Goal: Task Accomplishment & Management: Manage account settings

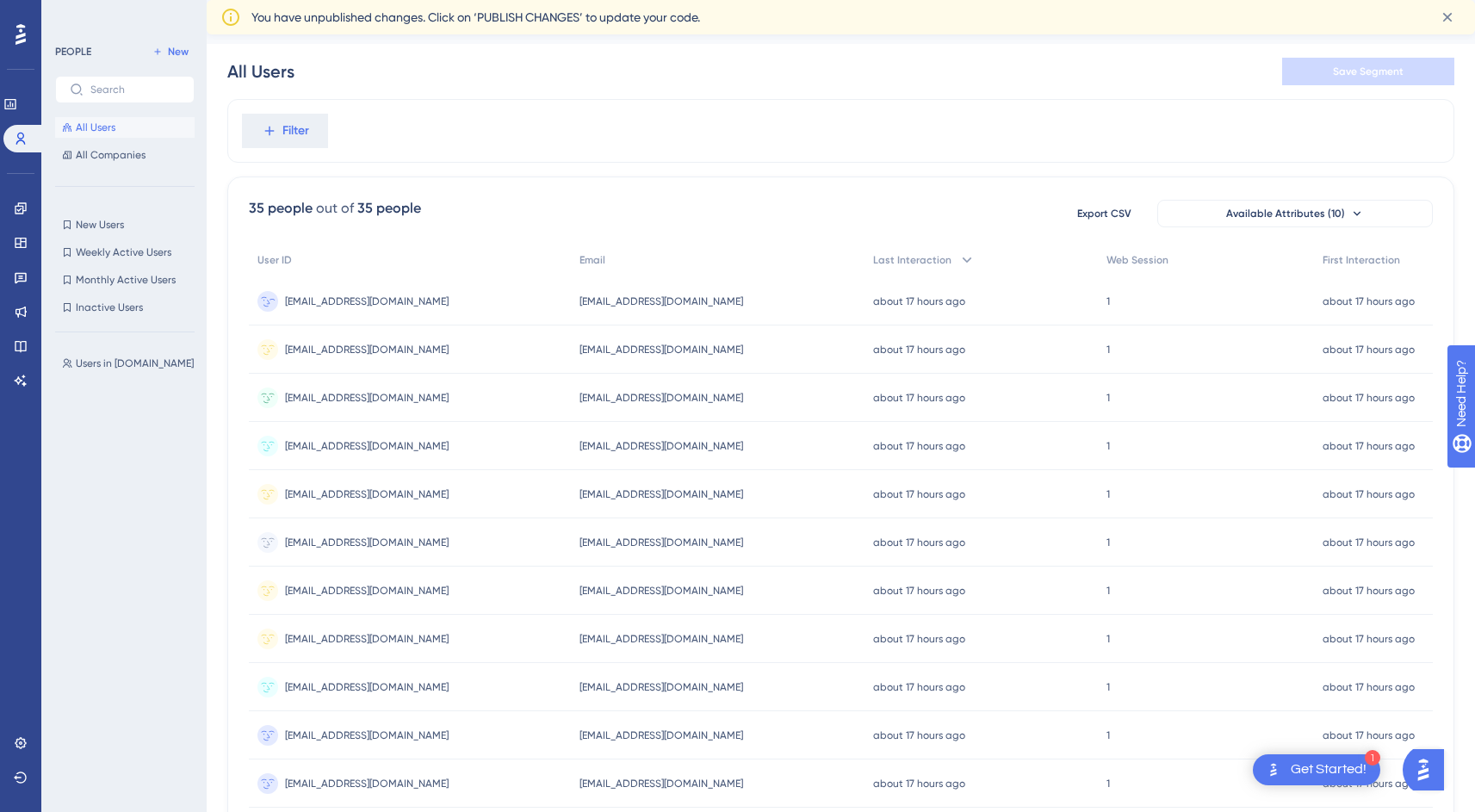
scroll to position [0, 9]
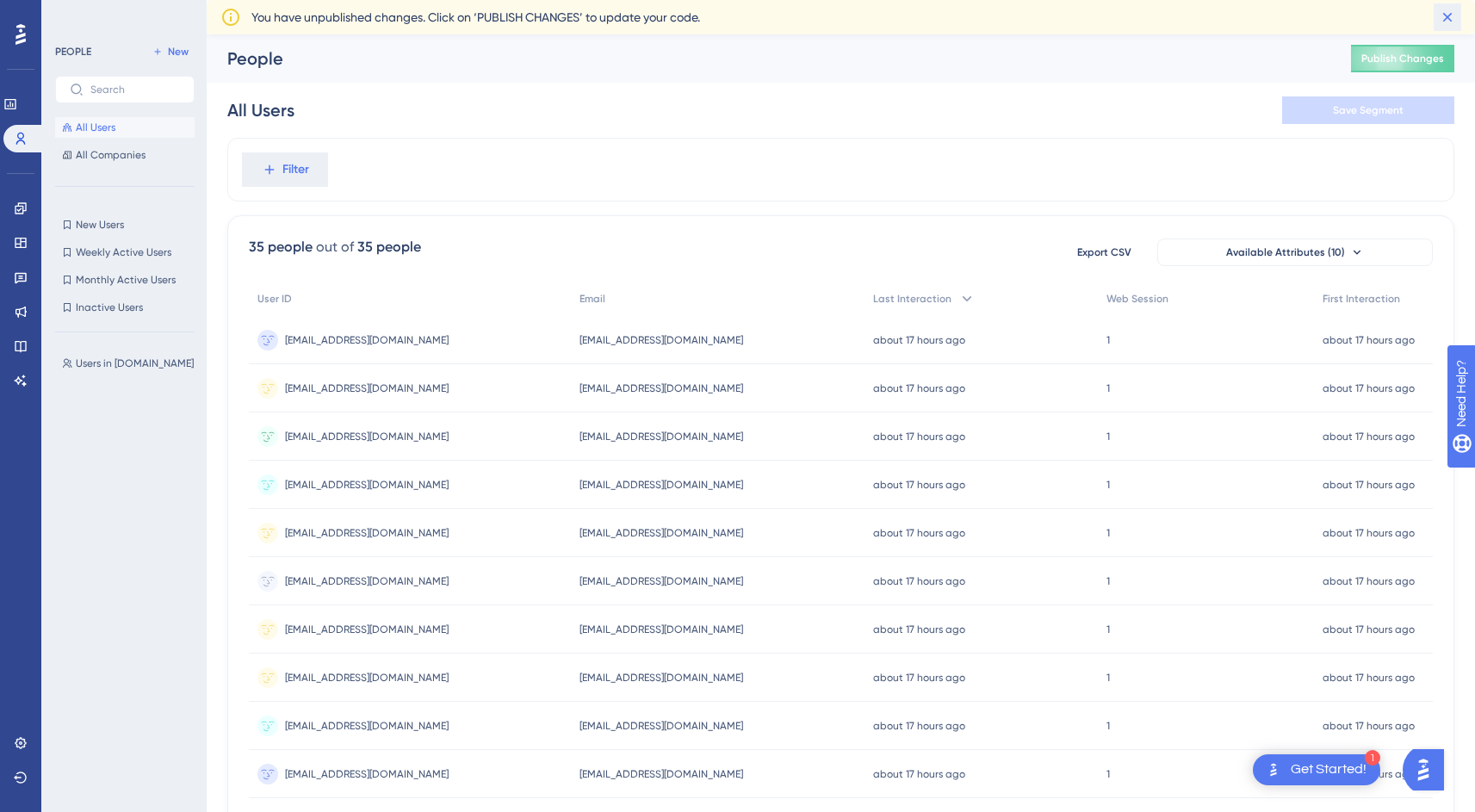
click at [1447, 27] on button at bounding box center [1447, 17] width 28 height 28
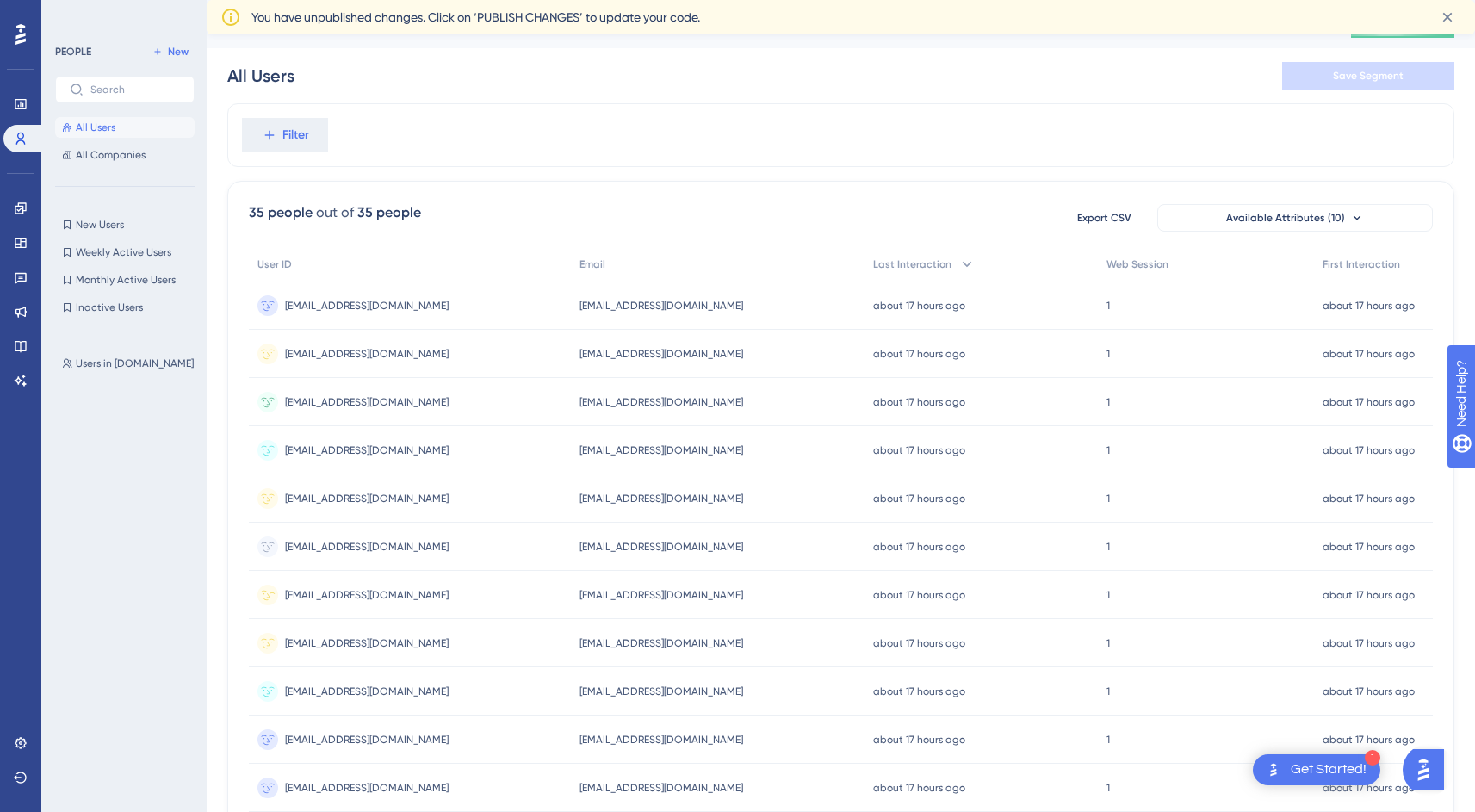
scroll to position [607, 9]
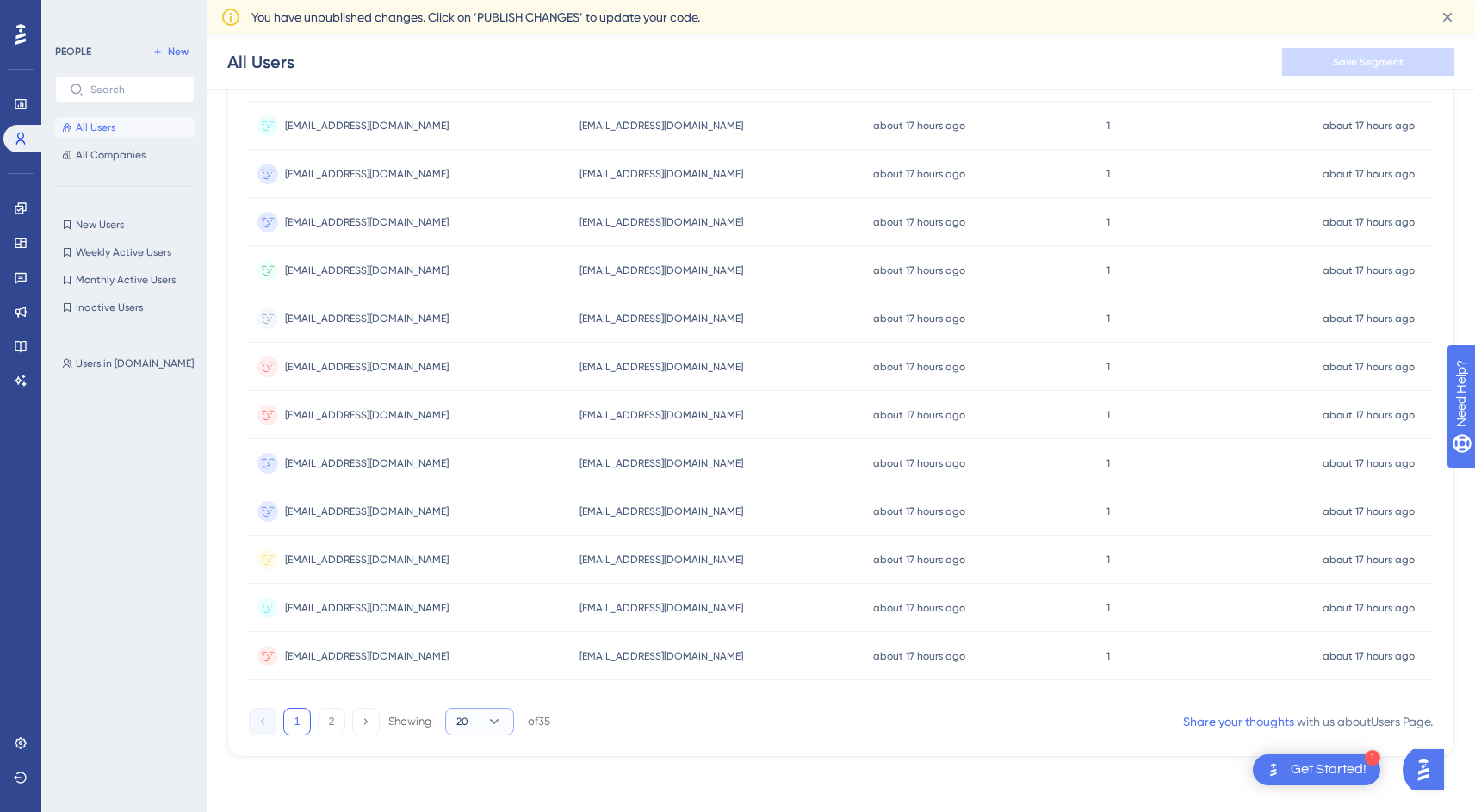
click at [487, 718] on icon at bounding box center [493, 721] width 17 height 17
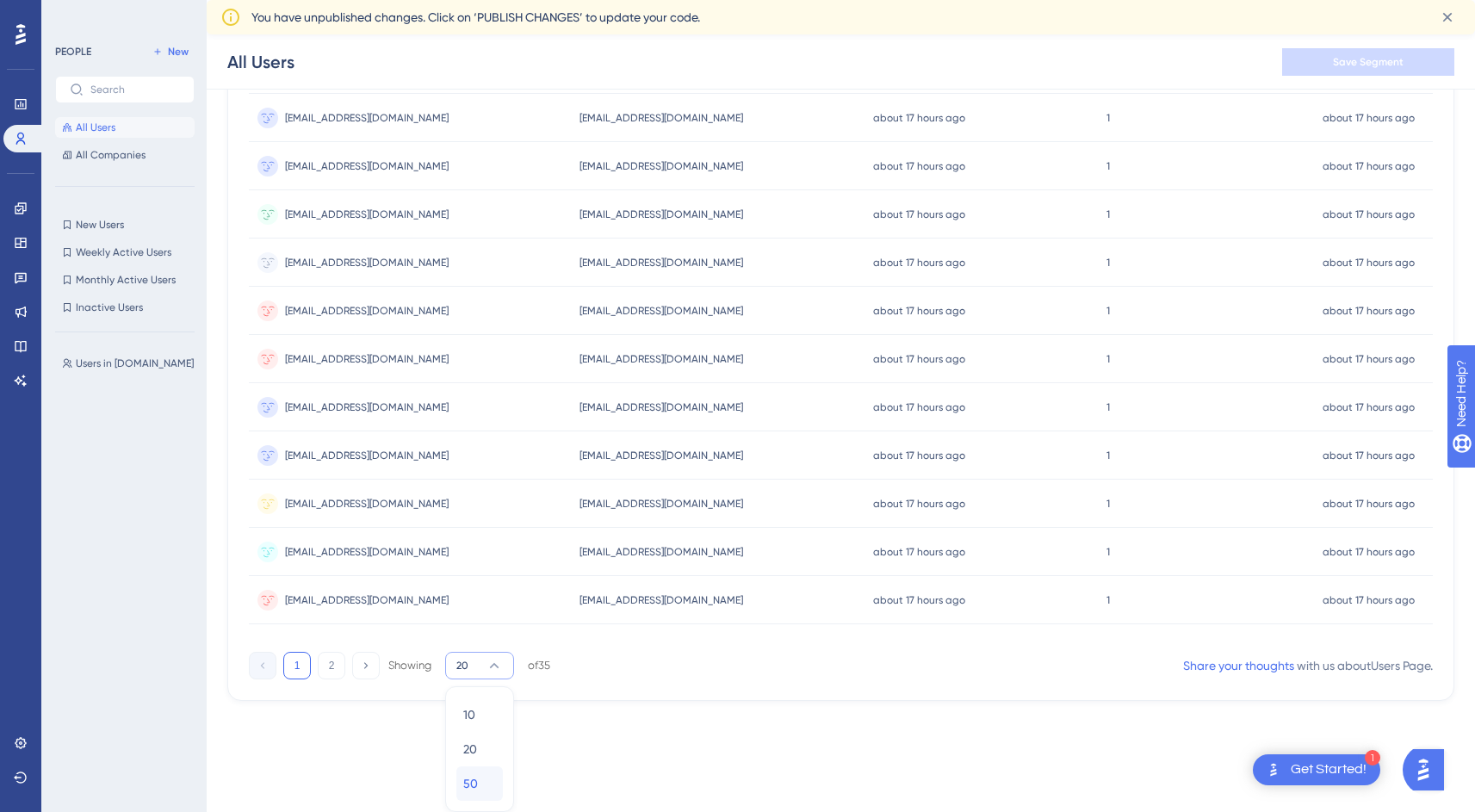
click at [481, 769] on div "50 50" at bounding box center [479, 783] width 33 height 35
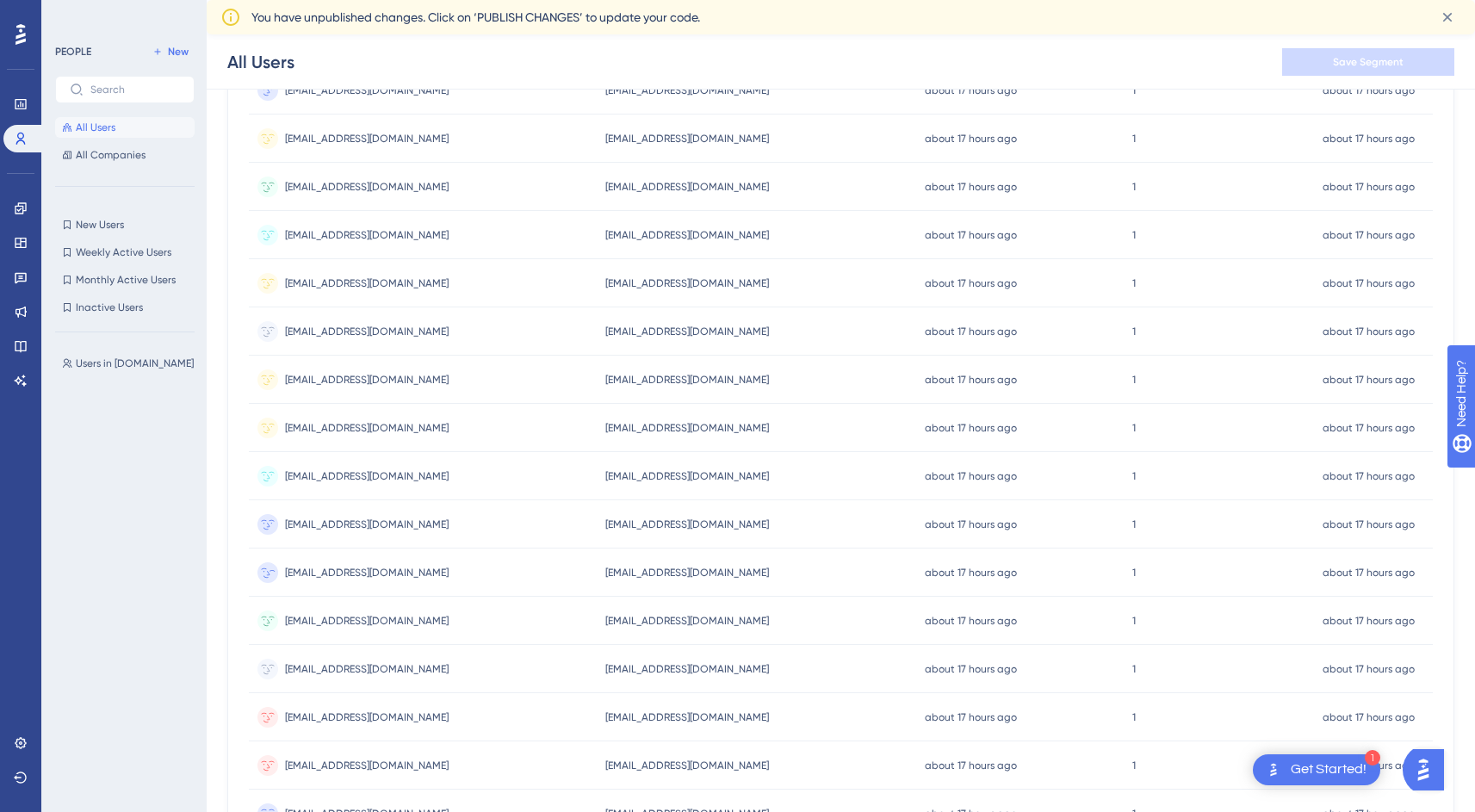
scroll to position [0, 9]
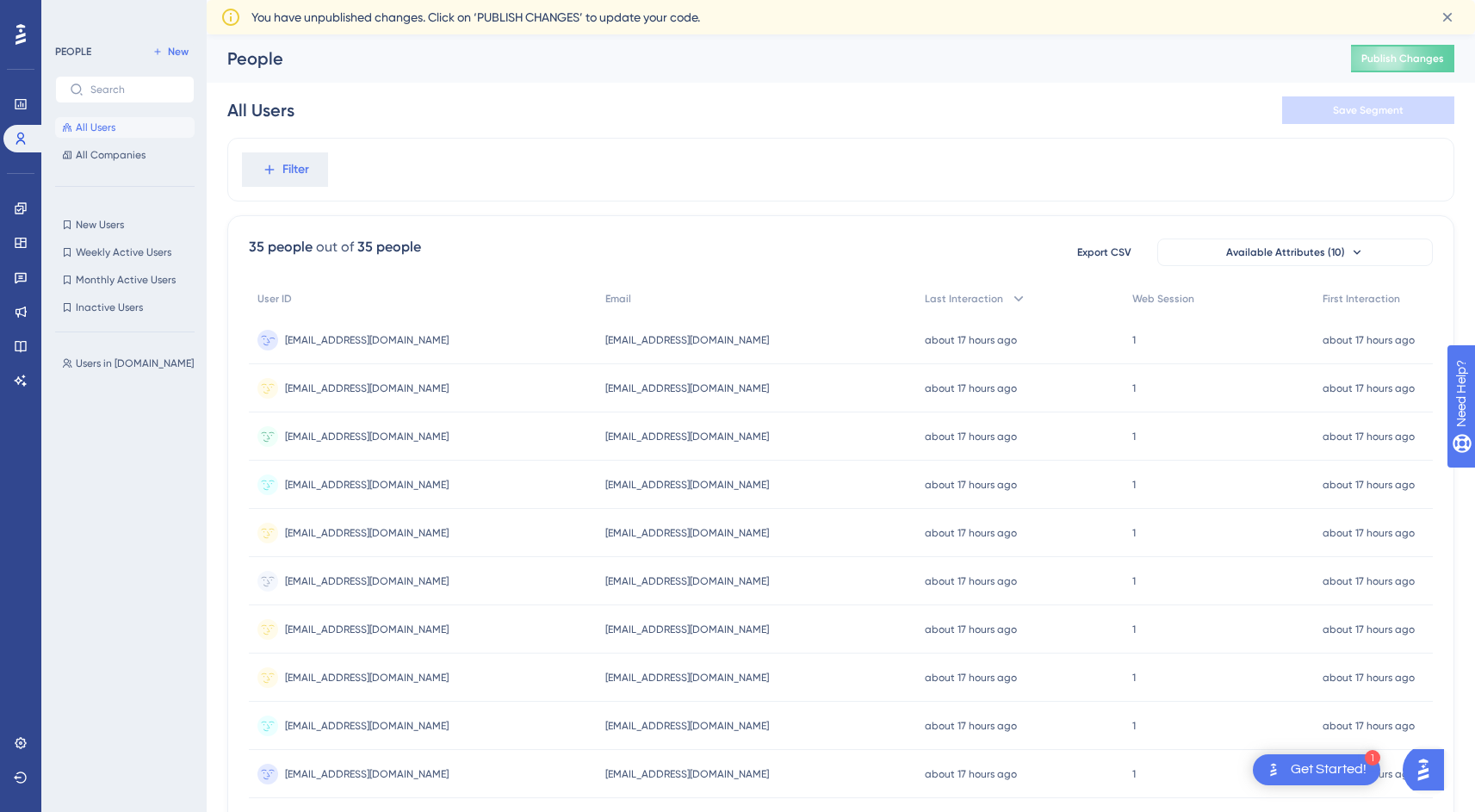
click at [570, 339] on div "person2633862@example.com person2633862@example.com" at bounding box center [422, 340] width 348 height 48
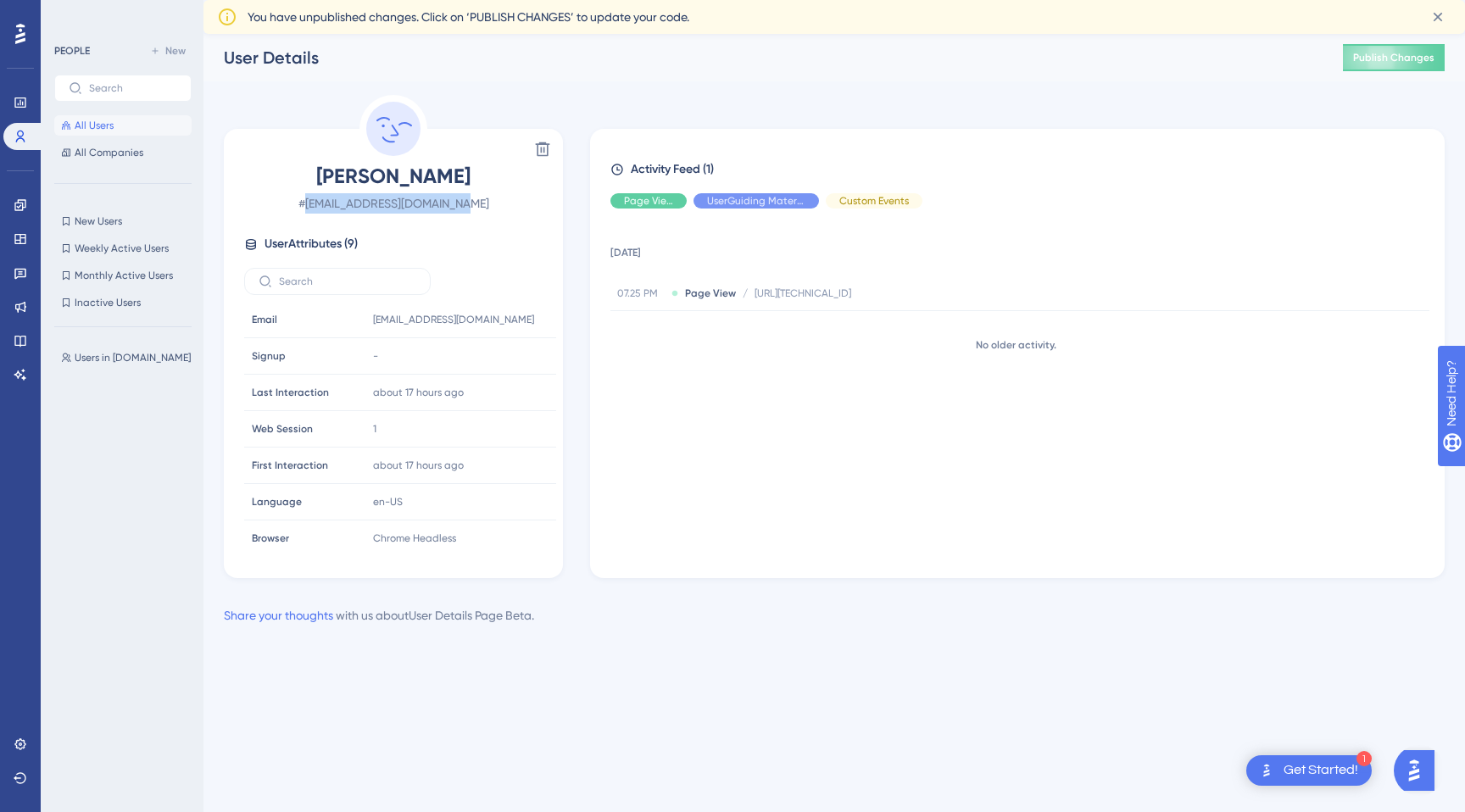
drag, startPoint x: 311, startPoint y: 205, endPoint x: 485, endPoint y: 199, distance: 174.1
click at [485, 199] on span "# person2633862@example.com" at bounding box center [392, 203] width 298 height 20
click at [530, 322] on icon at bounding box center [529, 319] width 17 height 17
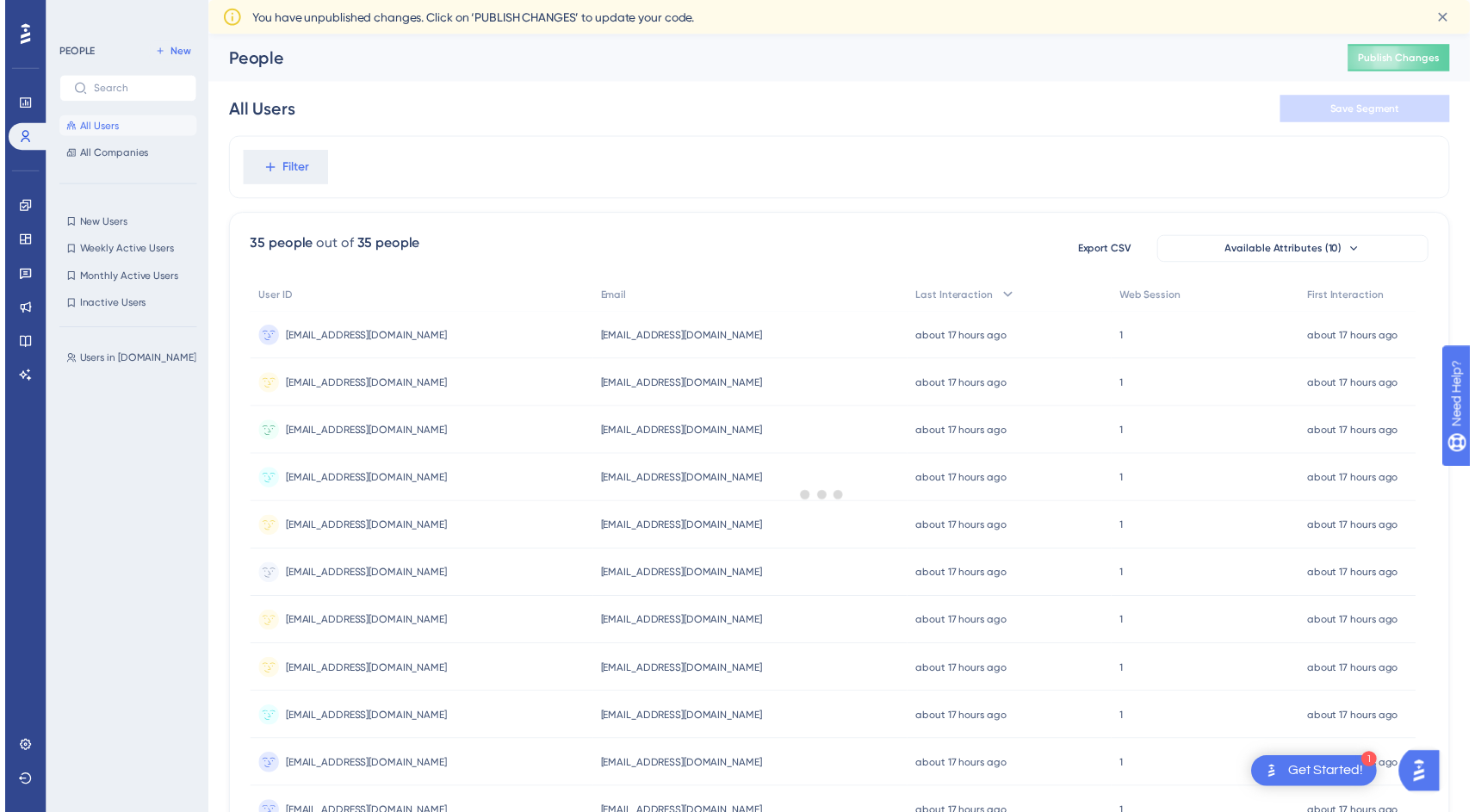
scroll to position [0, 9]
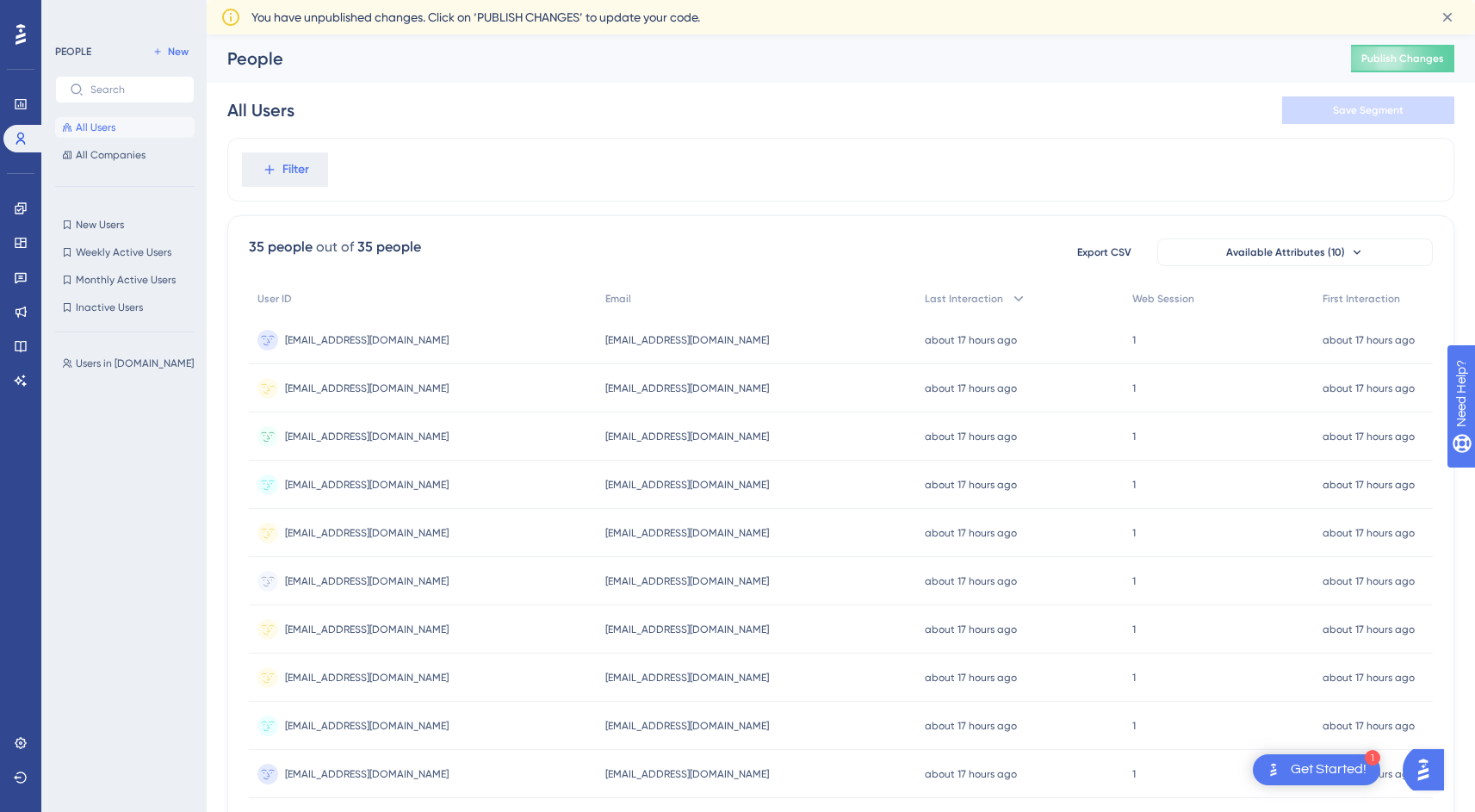
click at [360, 383] on span "[EMAIL_ADDRESS][DOMAIN_NAME]" at bounding box center [367, 389] width 163 height 14
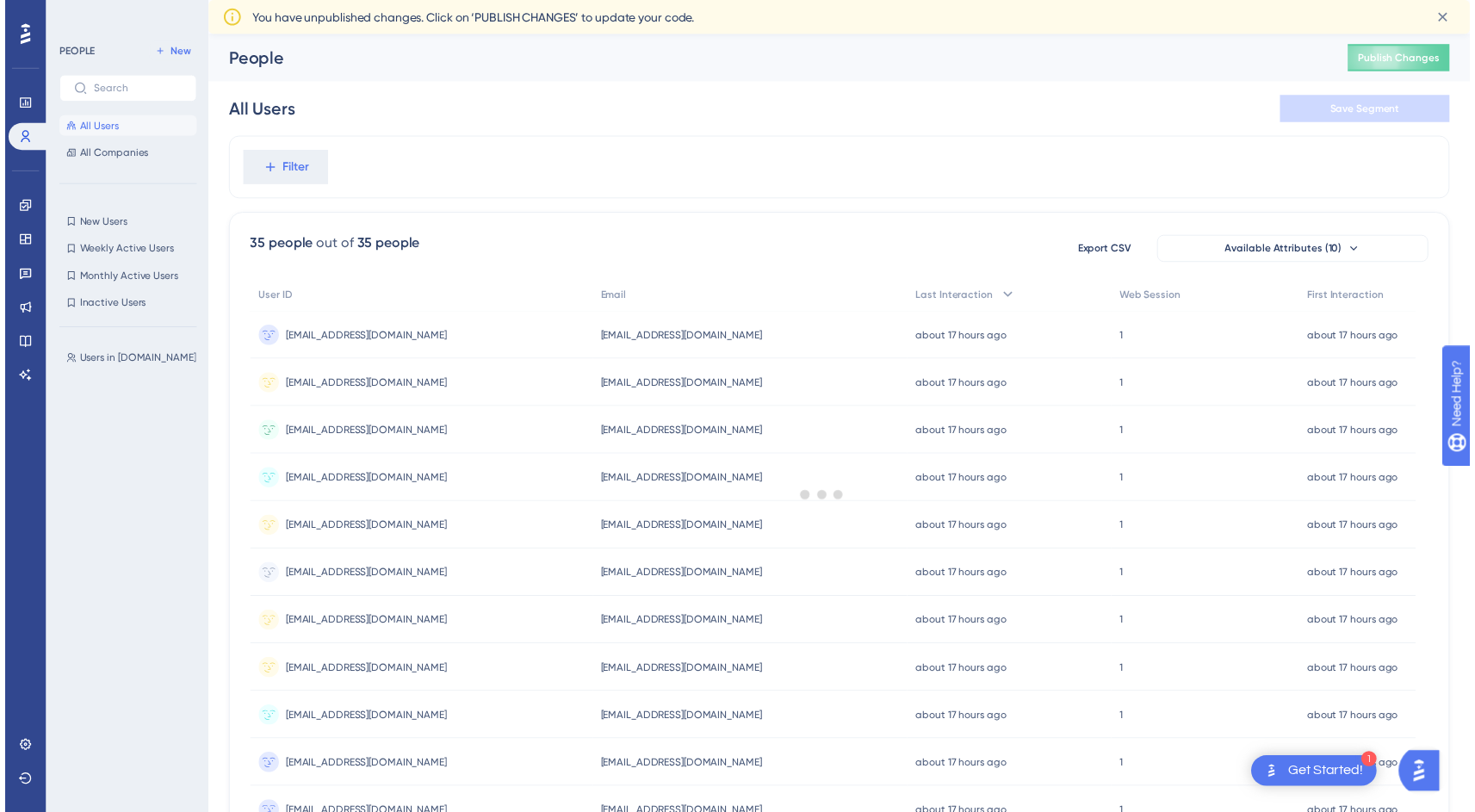
scroll to position [0, 9]
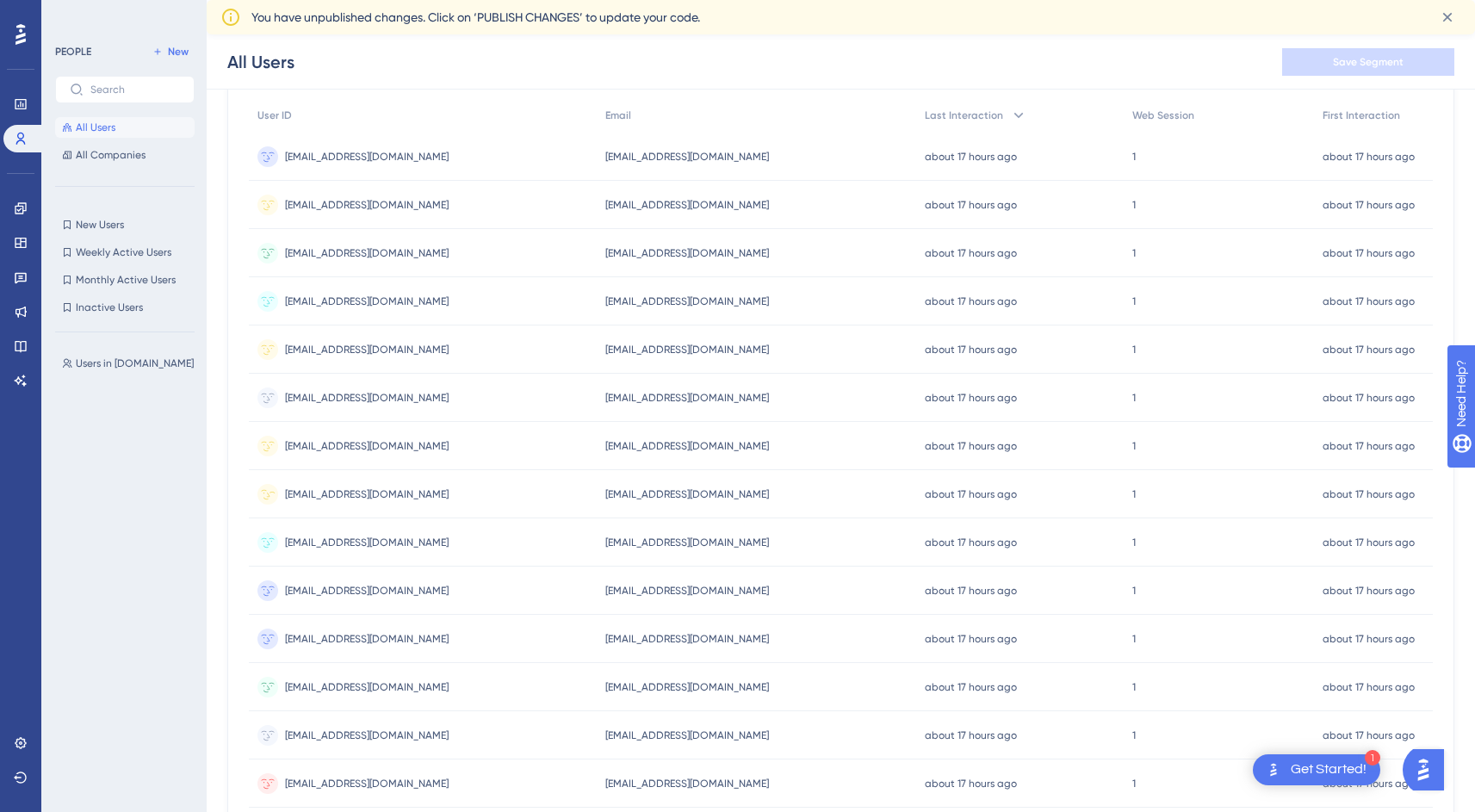
click at [377, 498] on span "[EMAIL_ADDRESS][DOMAIN_NAME]" at bounding box center [367, 494] width 163 height 14
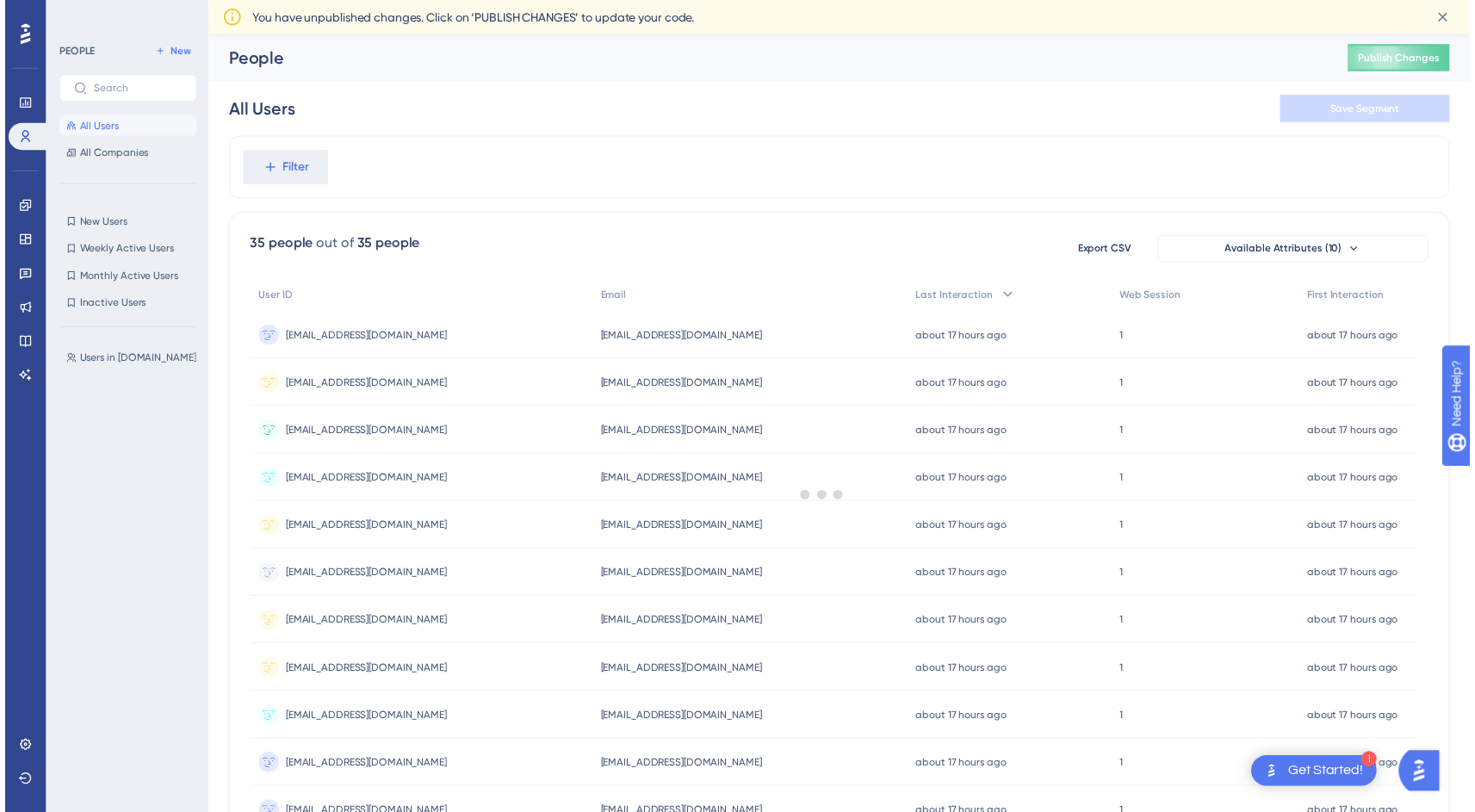
scroll to position [190, 9]
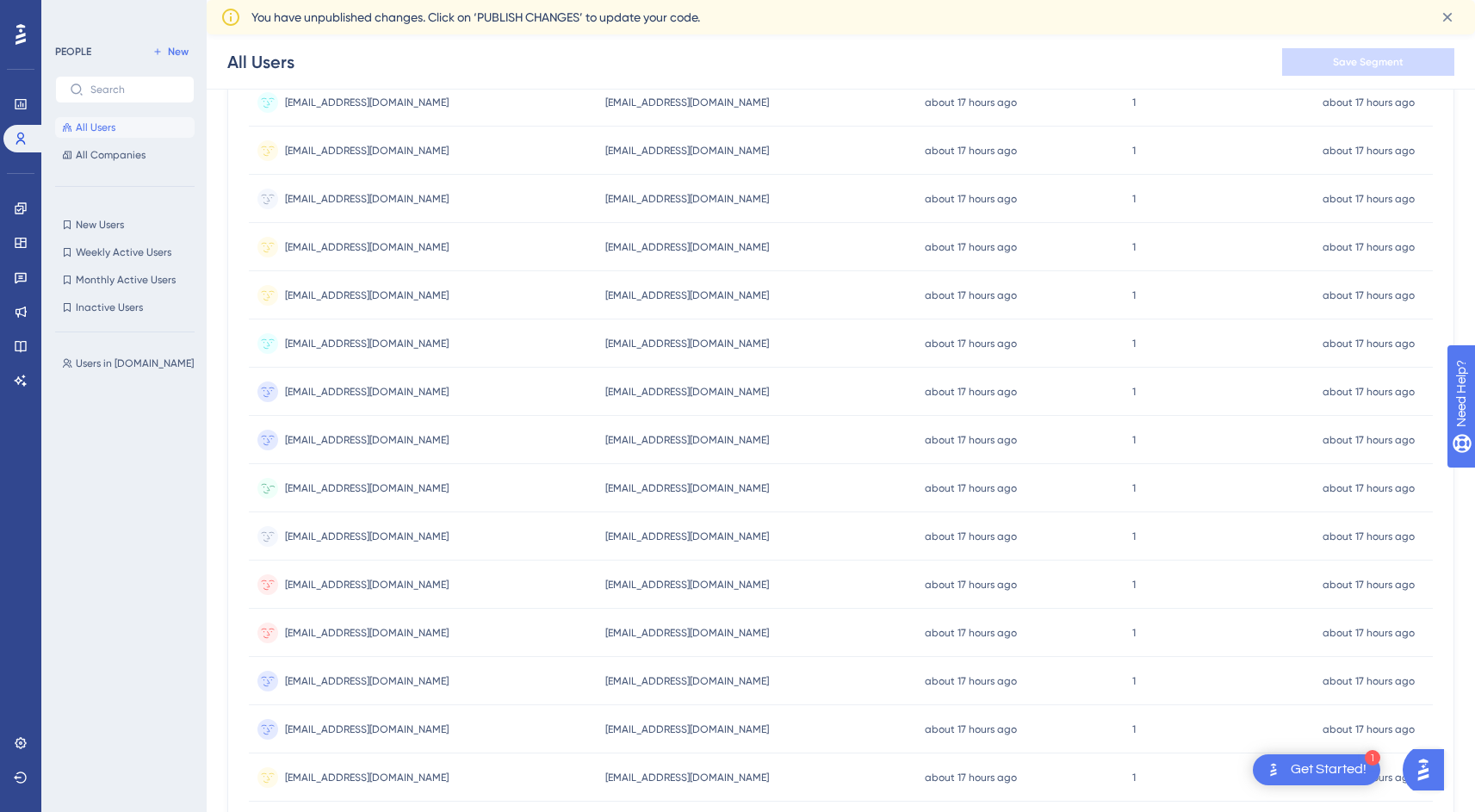
click at [367, 483] on span "[EMAIL_ADDRESS][DOMAIN_NAME]" at bounding box center [367, 488] width 163 height 14
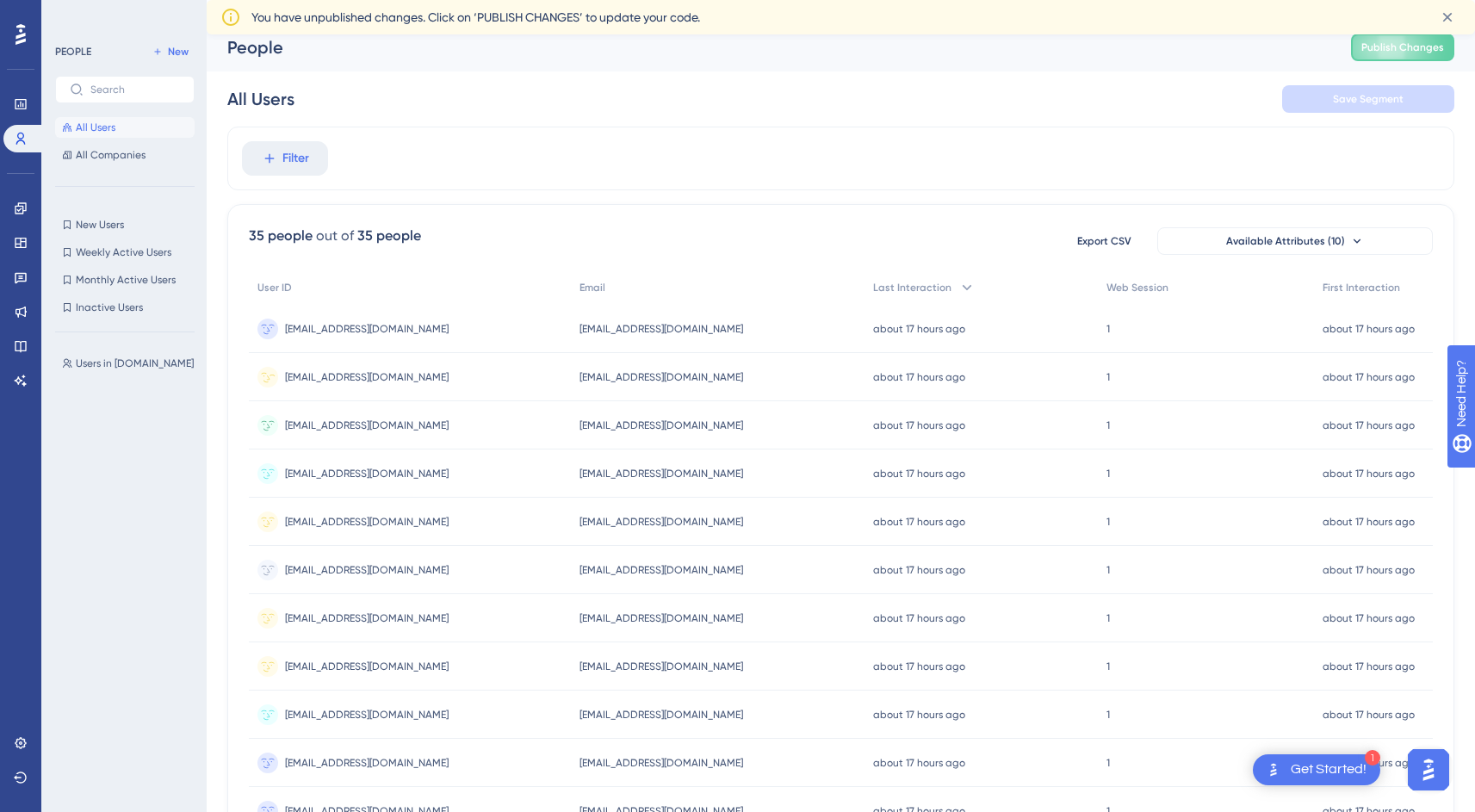
scroll to position [10, 6]
